Goal: Information Seeking & Learning: Learn about a topic

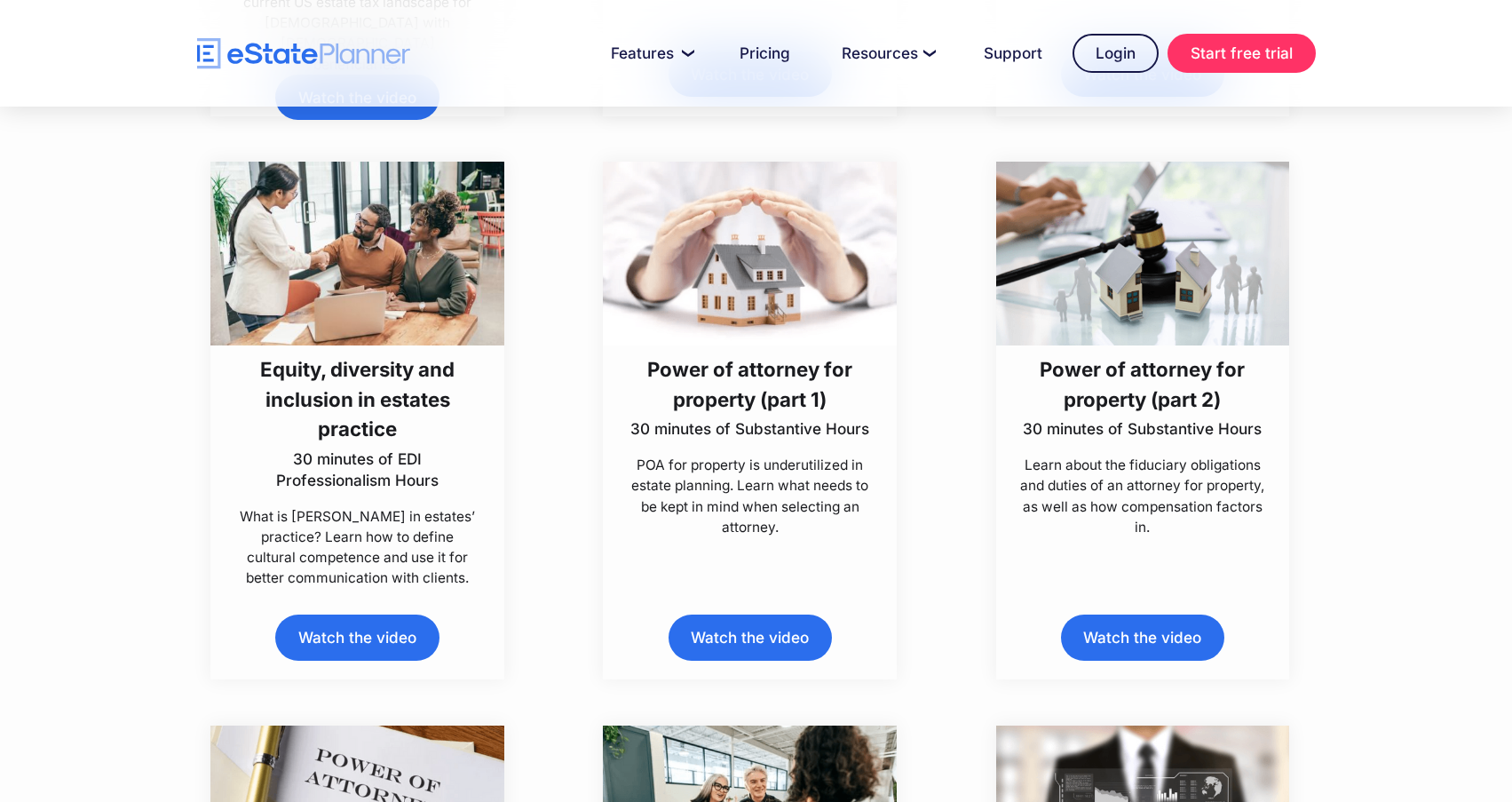
scroll to position [7722, 0]
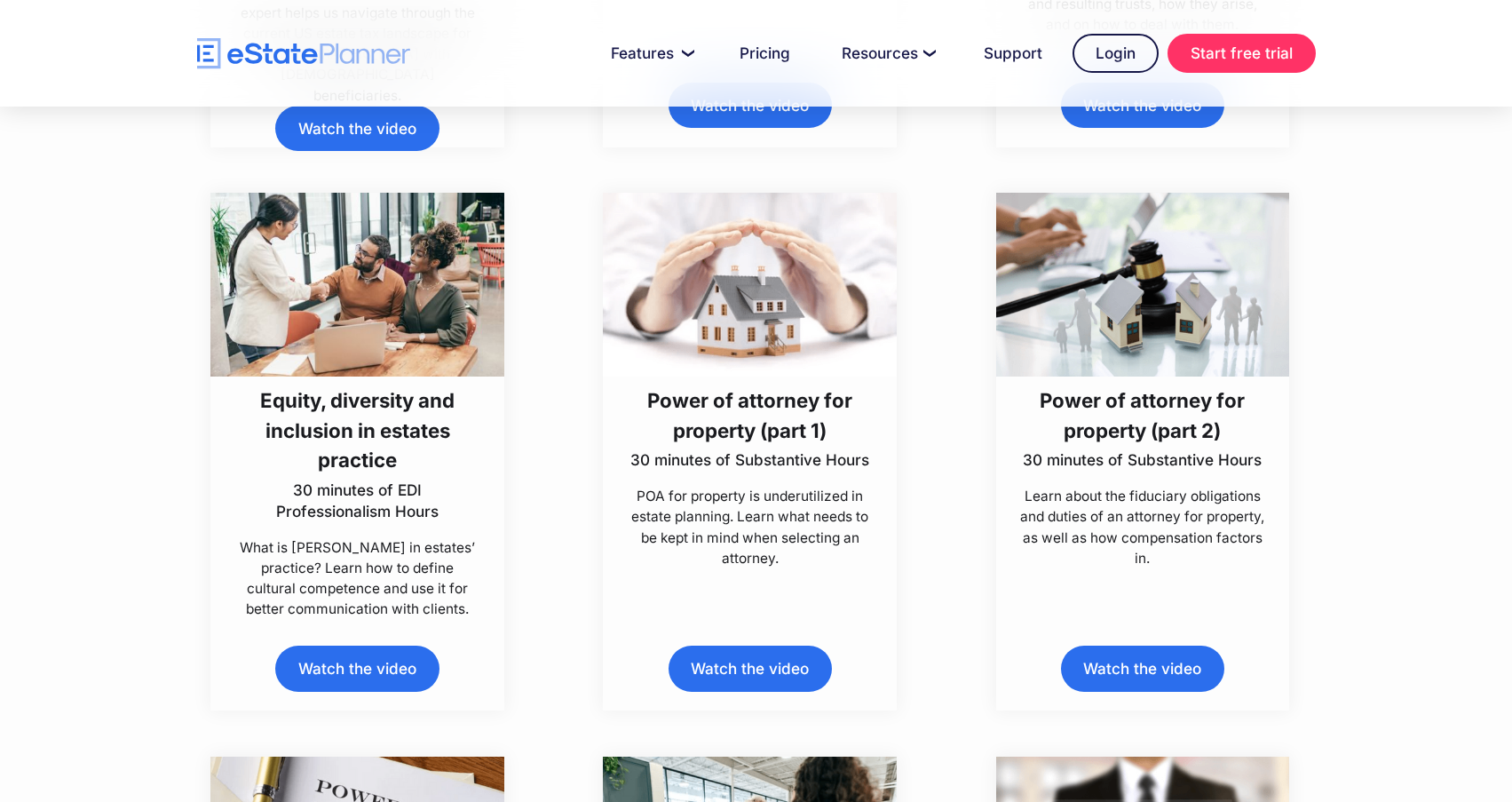
click at [422, 318] on img at bounding box center [356, 284] width 294 height 184
click at [410, 275] on img at bounding box center [356, 284] width 294 height 184
click at [402, 457] on h3 "Equity, diversity and inclusion in estates practice" at bounding box center [357, 430] width 245 height 89
